Goal: Task Accomplishment & Management: Manage account settings

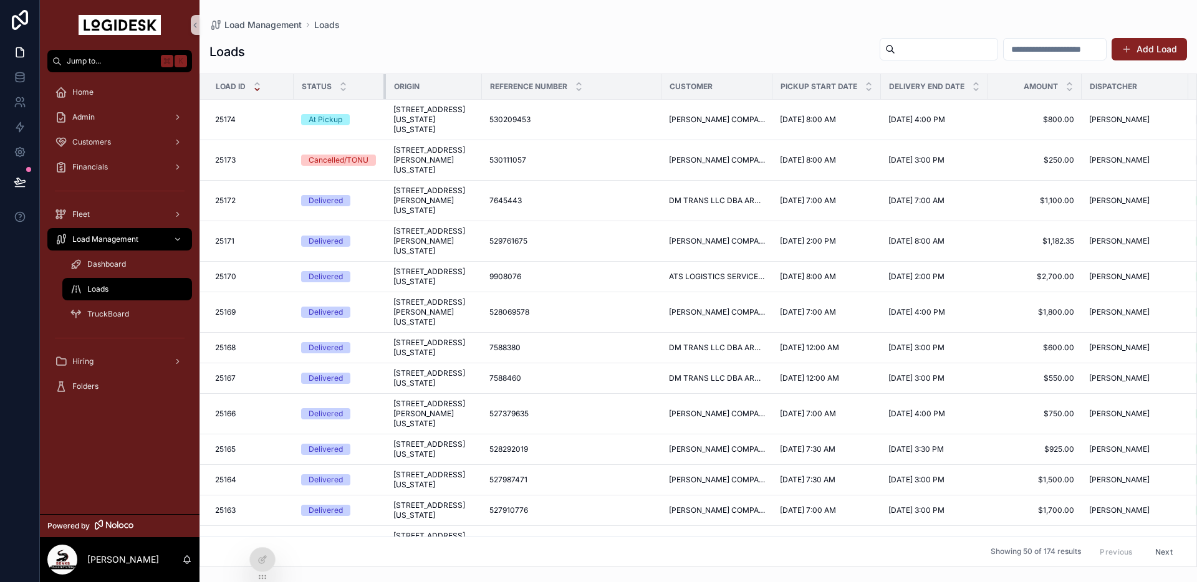
drag, startPoint x: 357, startPoint y: 86, endPoint x: 397, endPoint y: 84, distance: 40.0
click at [395, 85] on tr "Load ID Status Origin Reference Number Customer Pickup Start Date Delivery End …" at bounding box center [791, 87] width 1182 height 26
click at [457, 26] on div "Load Management Loads" at bounding box center [698, 25] width 978 height 10
